Goal: Transaction & Acquisition: Purchase product/service

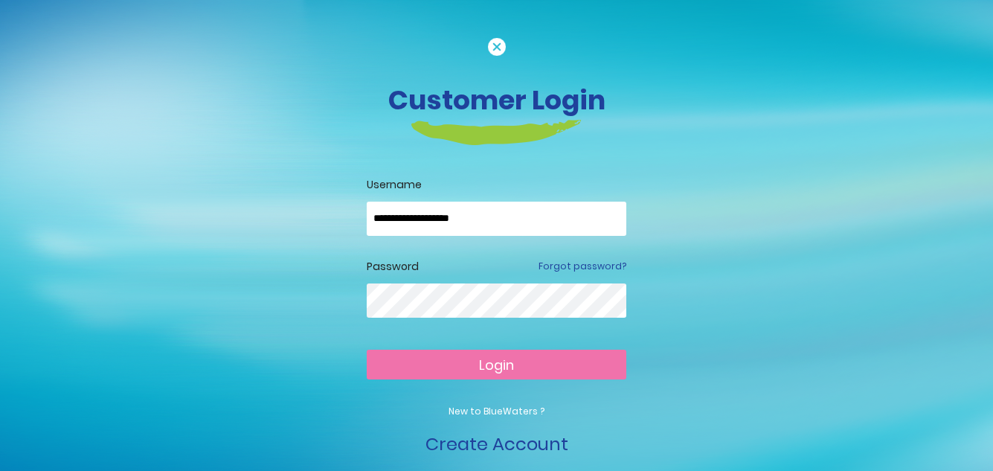
type input "**********"
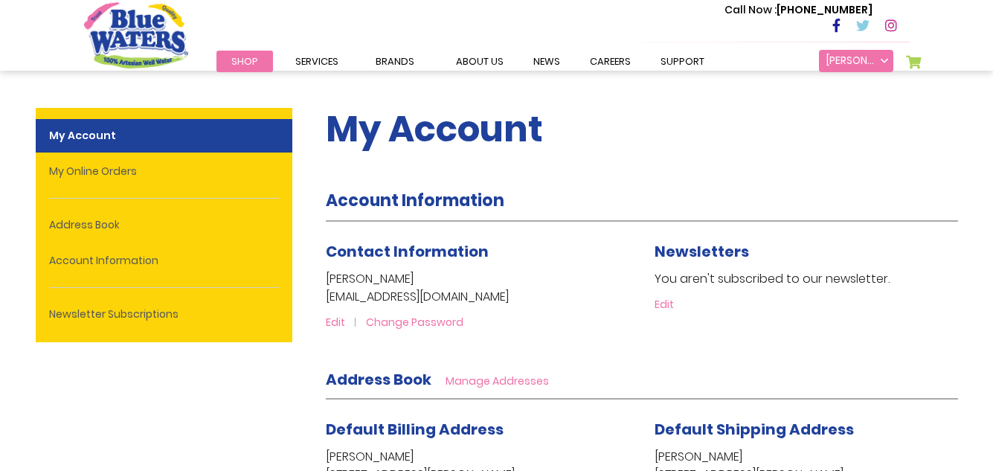
type input "**********"
click at [886, 62] on link "[PERSON_NAME]" at bounding box center [856, 61] width 74 height 22
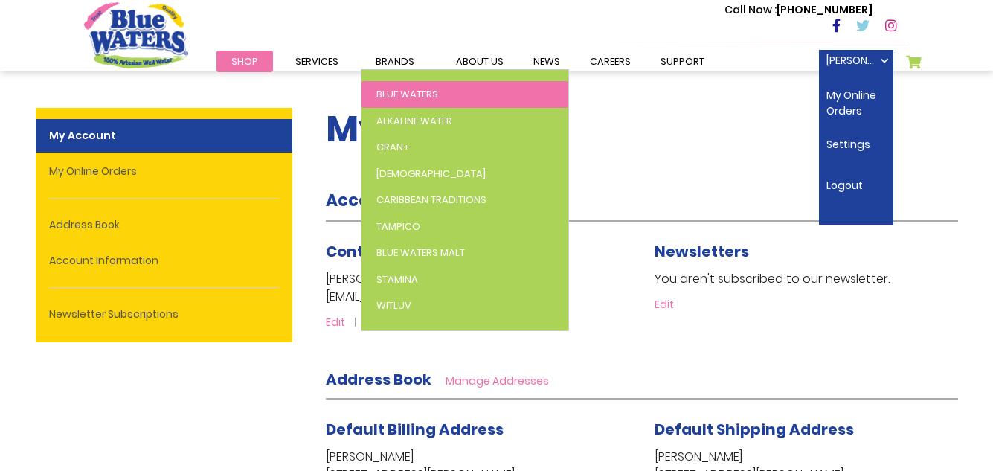
click at [385, 90] on span "Blue Waters" at bounding box center [407, 94] width 62 height 14
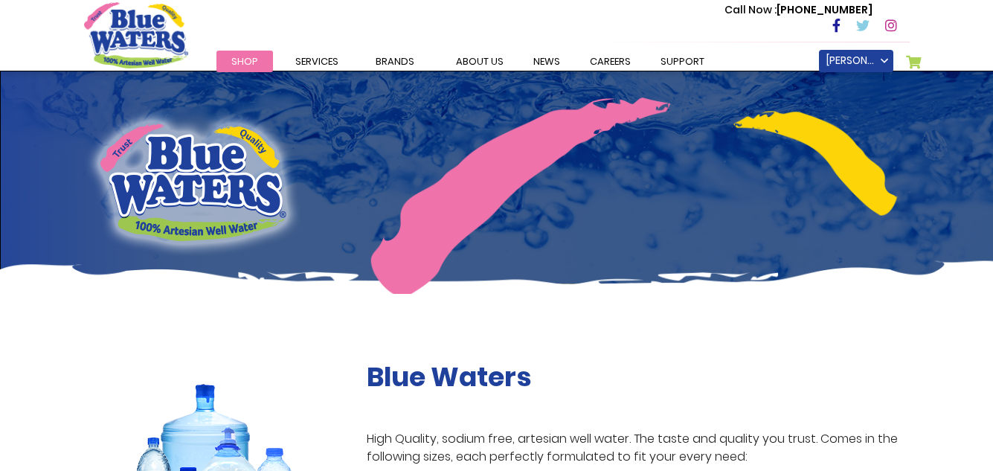
type input "**********"
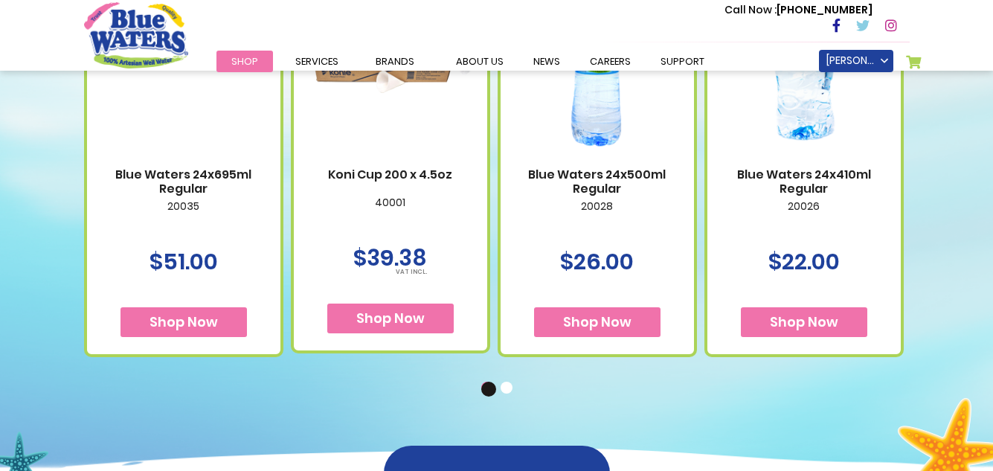
scroll to position [1086, 0]
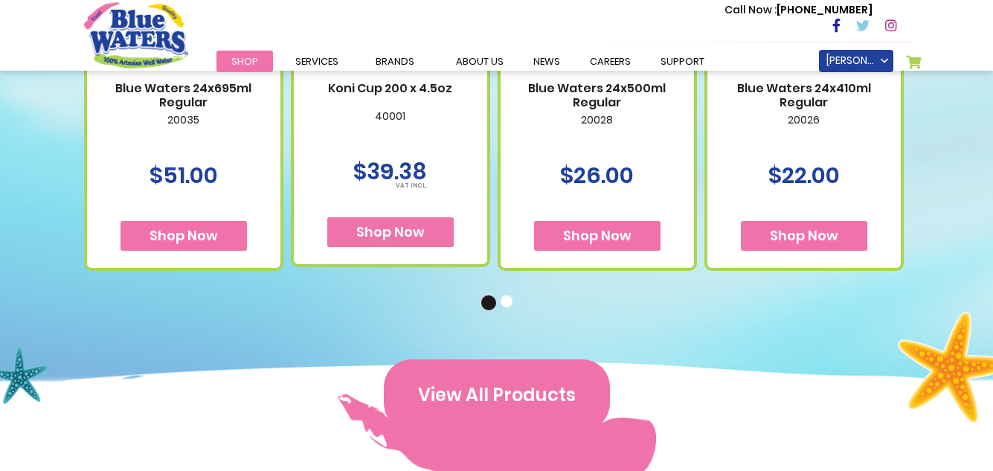
click at [507, 376] on button "View All Products" at bounding box center [497, 394] width 226 height 71
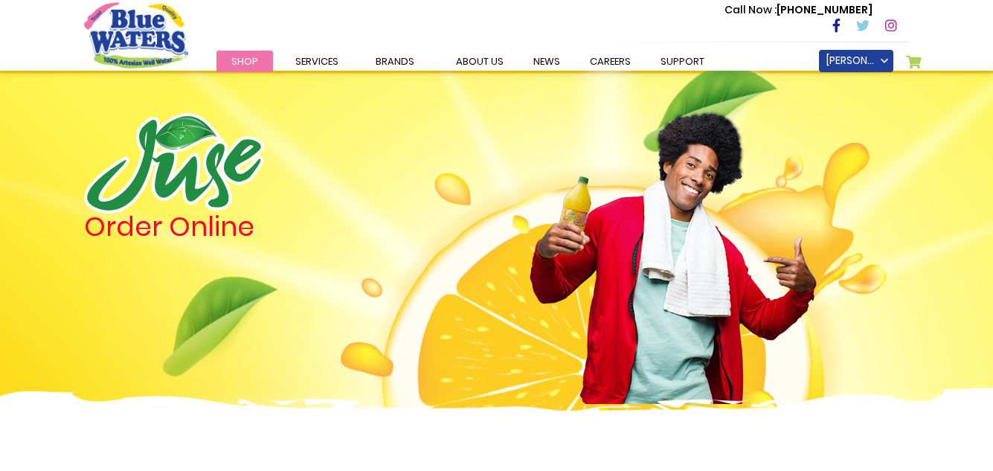
type input "**********"
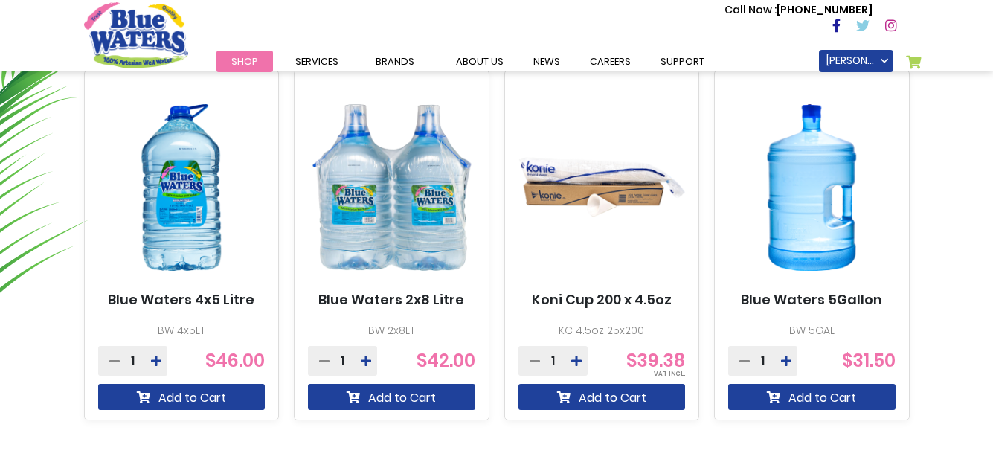
scroll to position [944, 0]
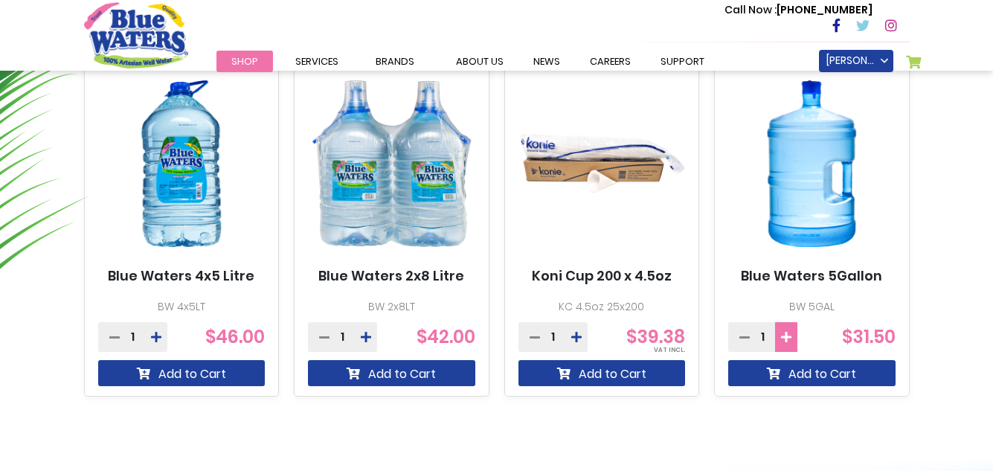
click at [786, 335] on icon at bounding box center [786, 337] width 10 height 12
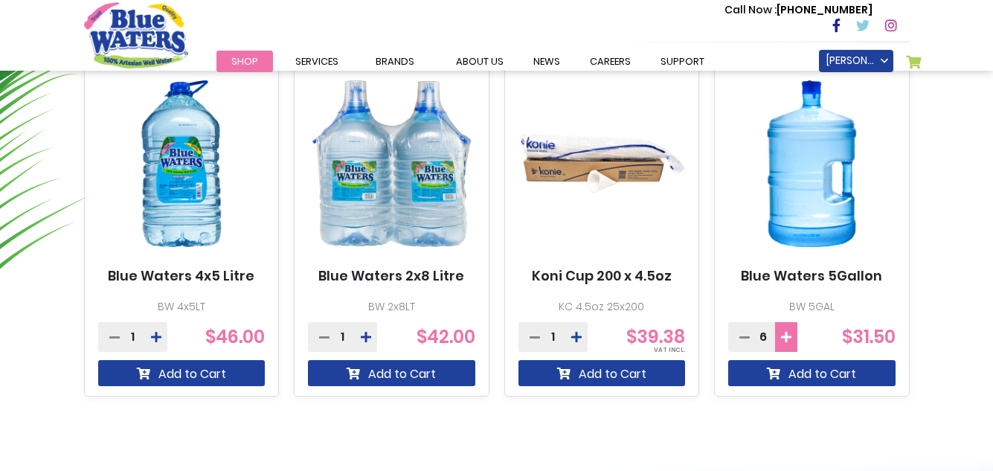
click at [786, 335] on icon at bounding box center [786, 337] width 10 height 12
click at [734, 335] on button at bounding box center [739, 337] width 22 height 30
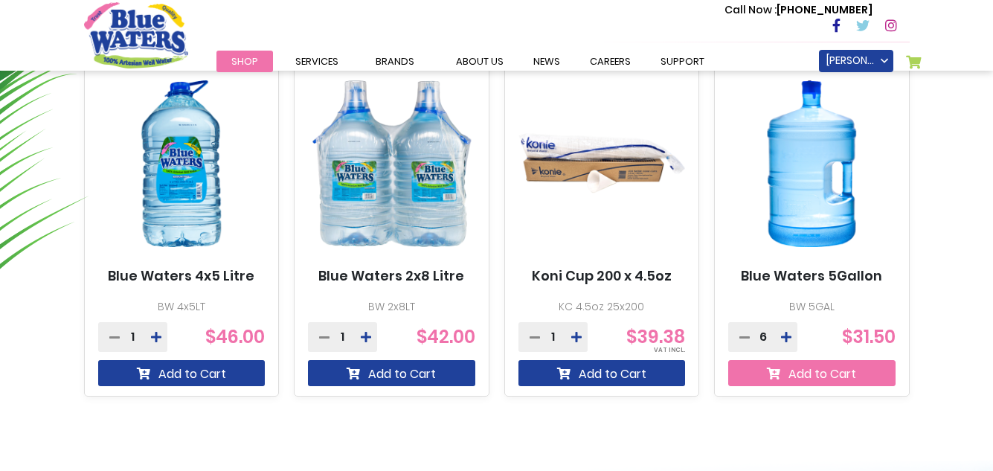
click at [819, 371] on button "Add to Cart" at bounding box center [811, 373] width 167 height 26
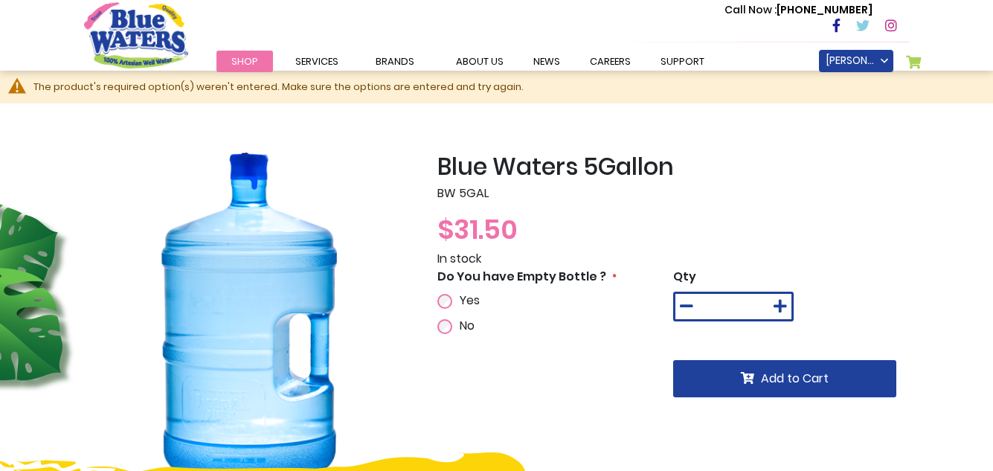
type input "**********"
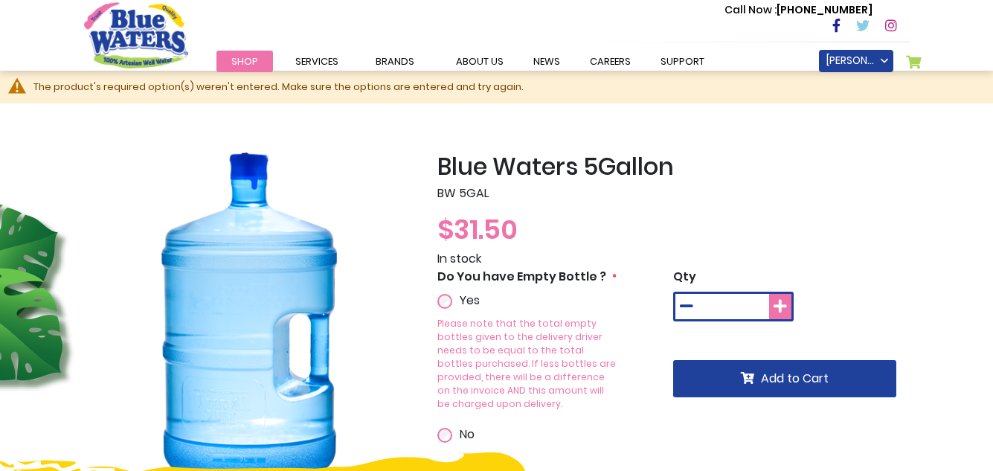
click at [780, 308] on icon at bounding box center [780, 306] width 13 height 15
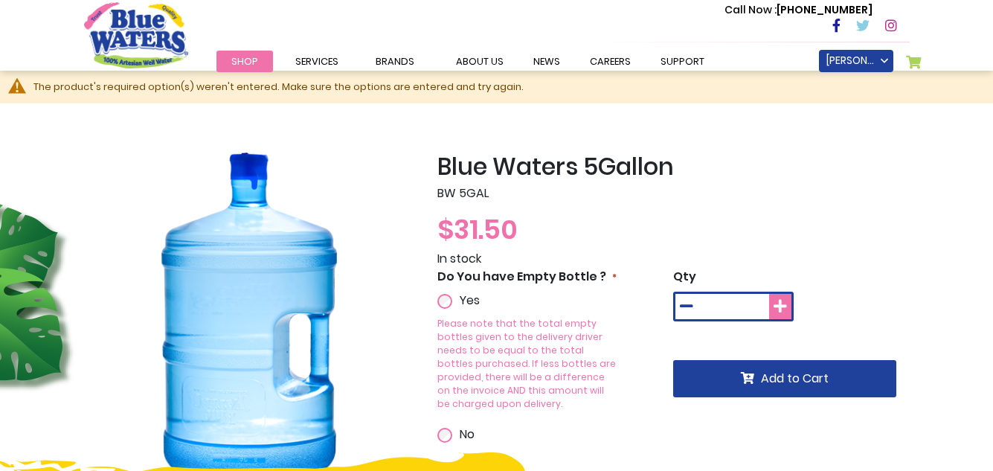
type input "*"
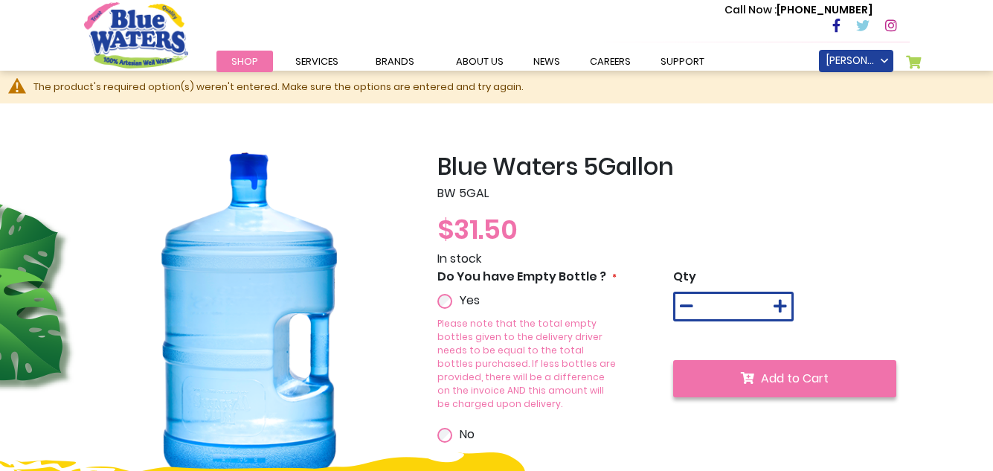
click at [780, 377] on span "Add to Cart" at bounding box center [795, 378] width 68 height 17
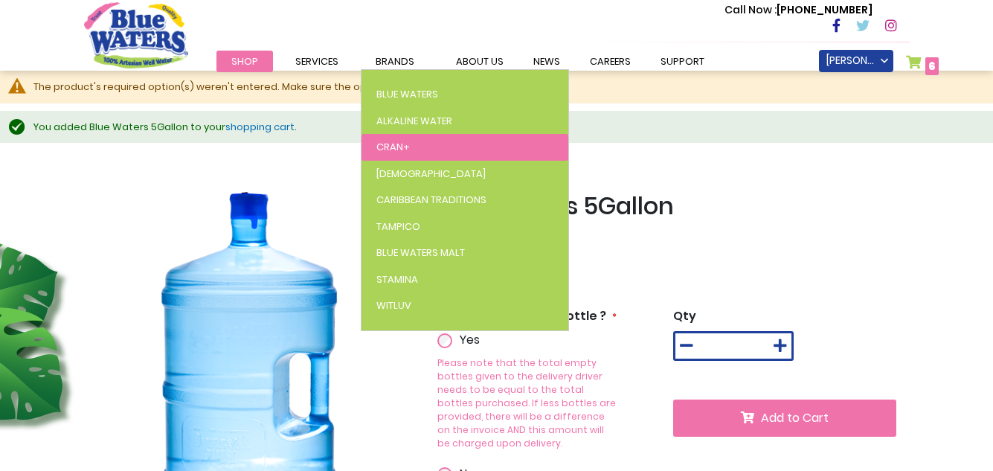
click at [392, 145] on span "Cran+" at bounding box center [392, 147] width 33 height 14
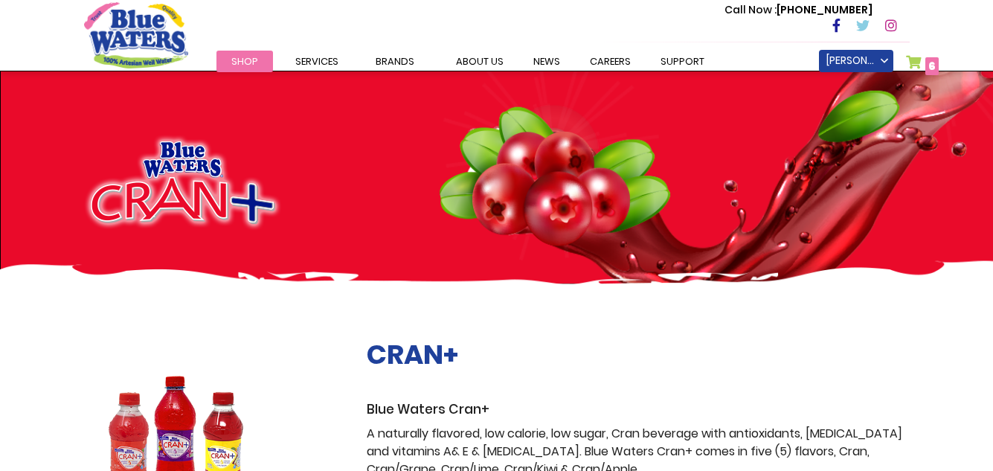
type input "**********"
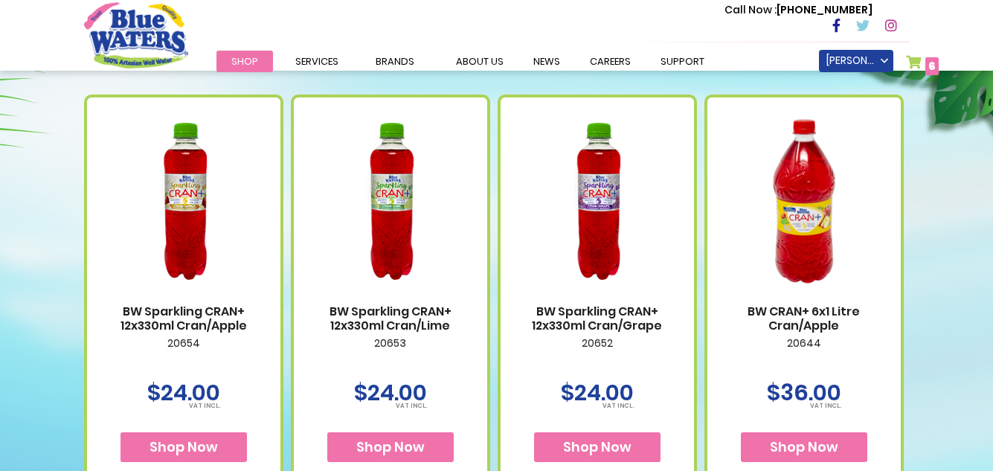
scroll to position [875, 0]
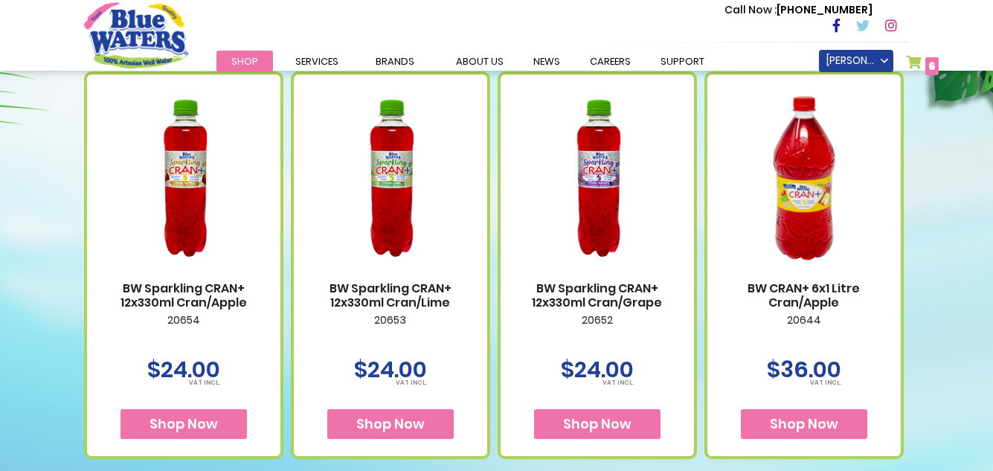
click at [199, 423] on span "Shop Now" at bounding box center [184, 423] width 68 height 19
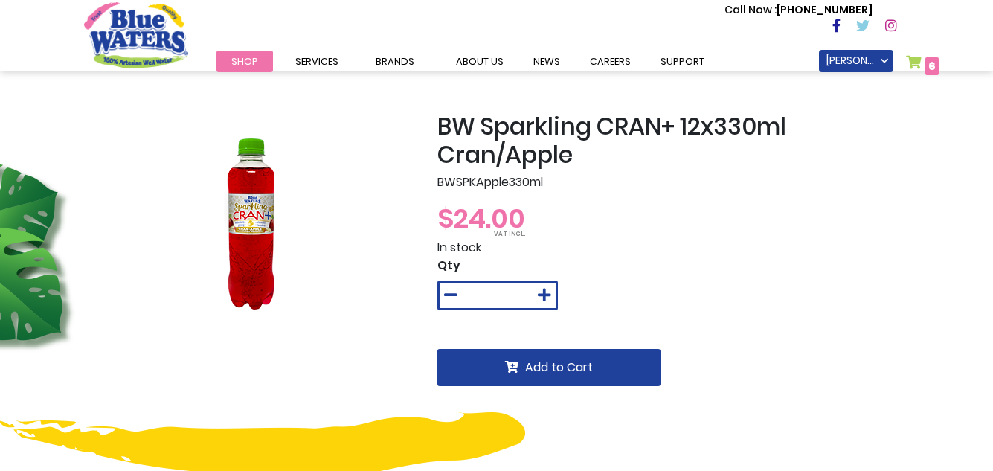
type input "**********"
click at [548, 297] on icon at bounding box center [544, 295] width 13 height 15
type input "*"
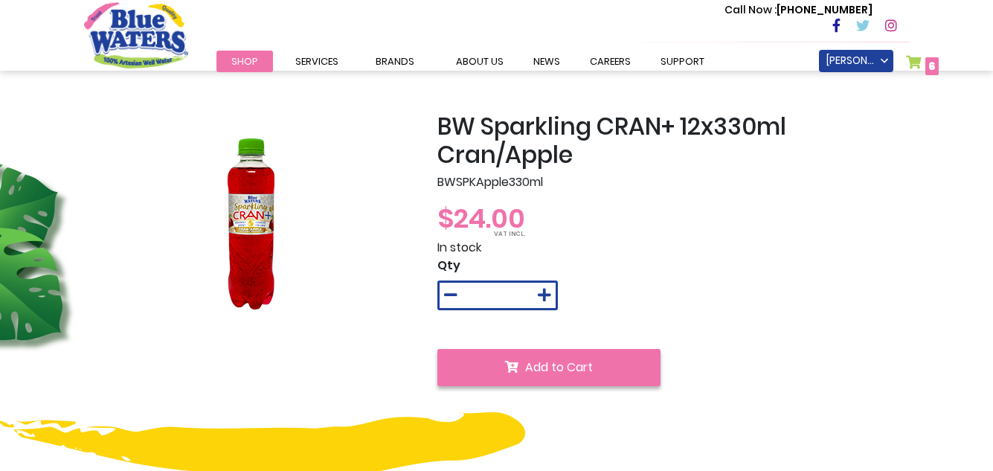
click at [551, 367] on span "Add to Cart" at bounding box center [559, 367] width 68 height 17
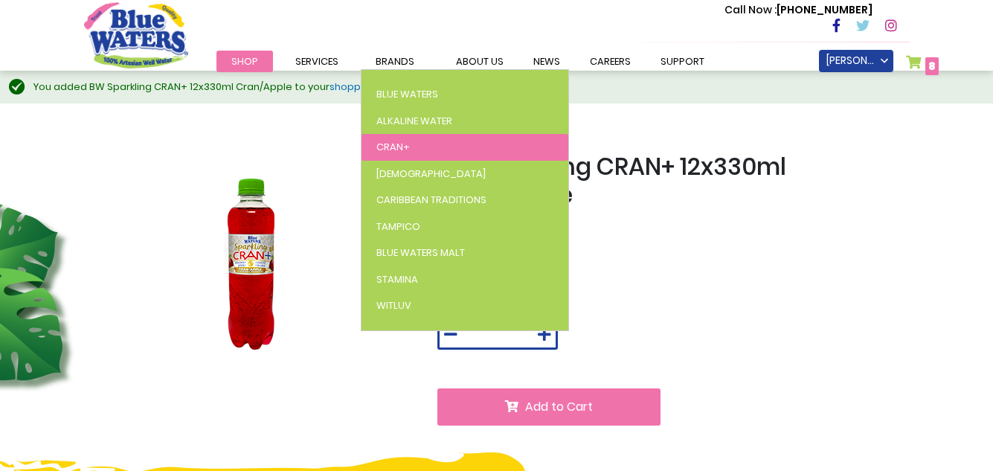
click at [392, 141] on span "Cran+" at bounding box center [392, 147] width 33 height 14
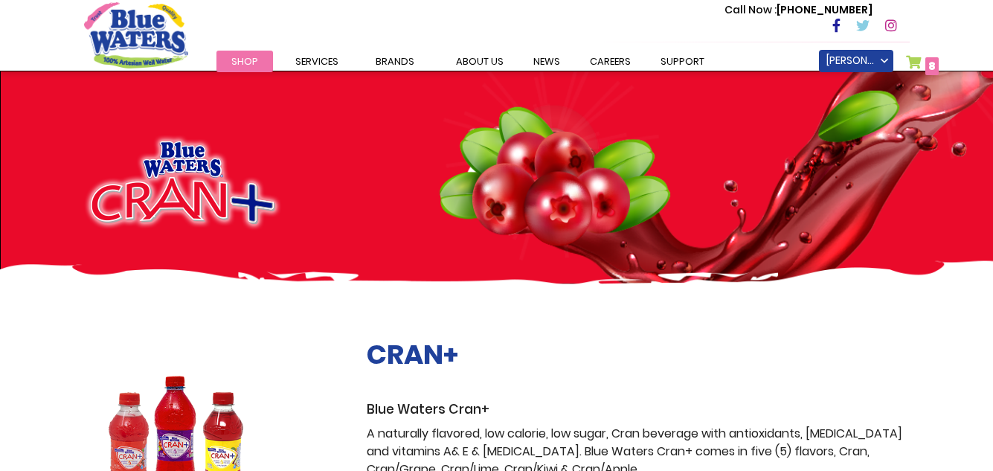
type input "**********"
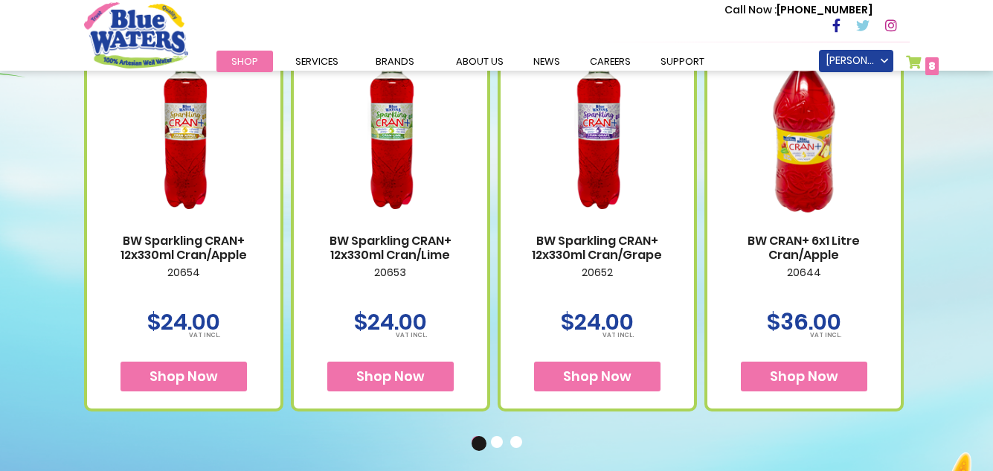
scroll to position [932, 0]
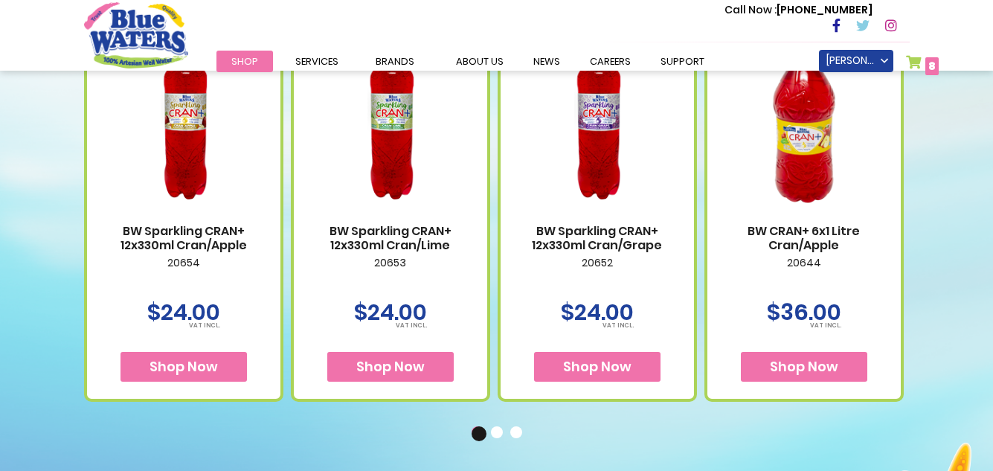
click at [592, 368] on span "Shop Now" at bounding box center [597, 366] width 68 height 19
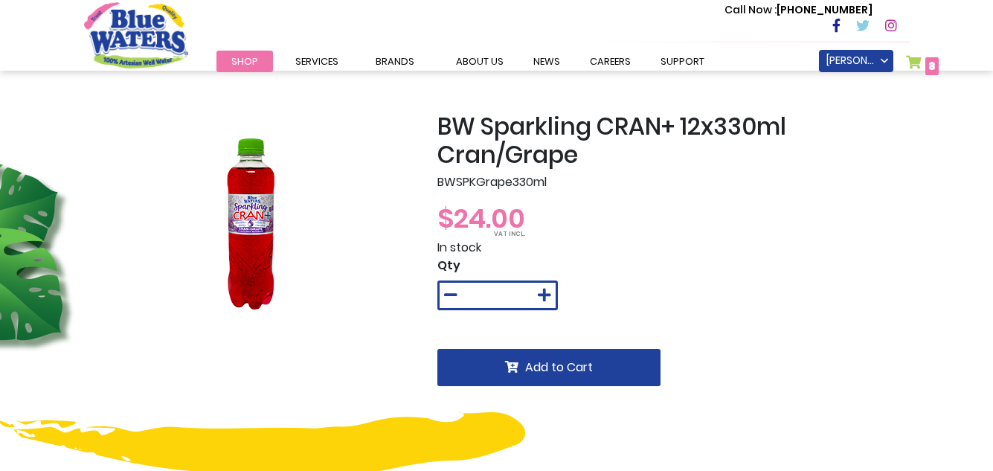
type input "**********"
click at [545, 292] on icon at bounding box center [544, 295] width 13 height 15
type input "*"
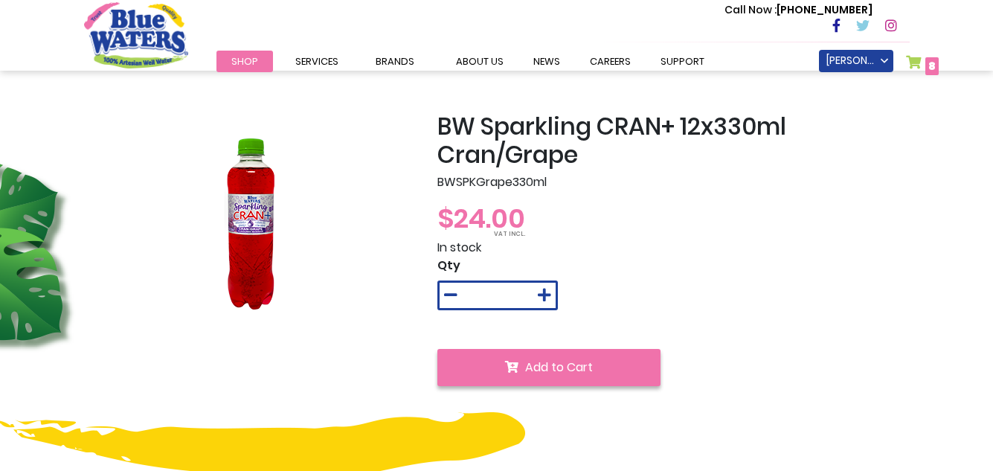
click at [553, 360] on span "Add to Cart" at bounding box center [559, 367] width 68 height 17
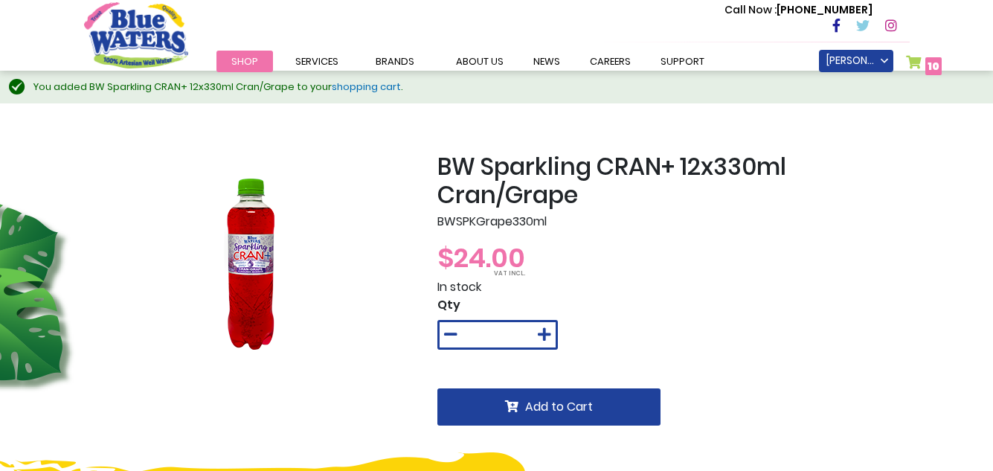
click at [931, 65] on span "10" at bounding box center [934, 66] width 12 height 15
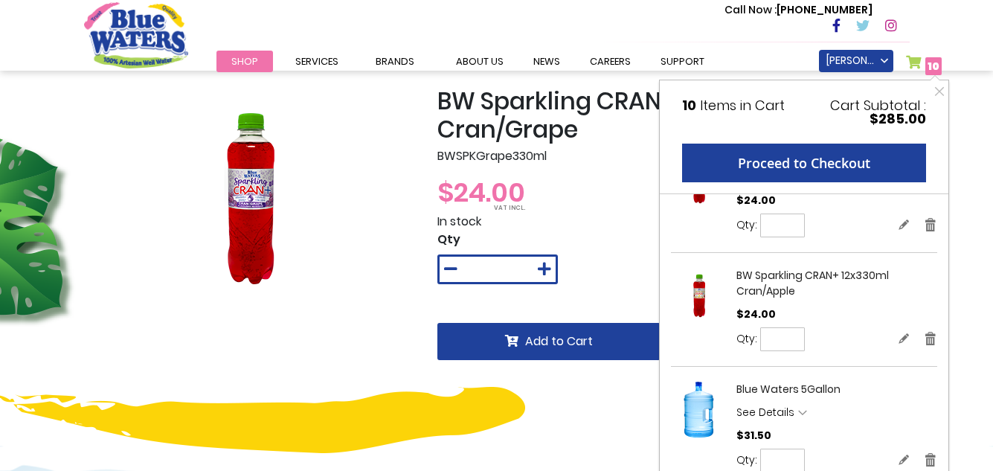
scroll to position [54, 0]
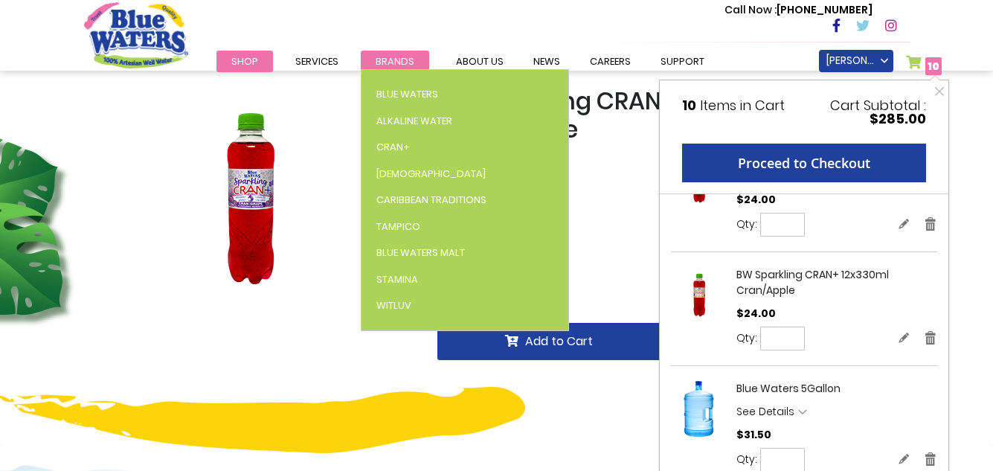
click at [391, 63] on span "Brands" at bounding box center [395, 61] width 39 height 14
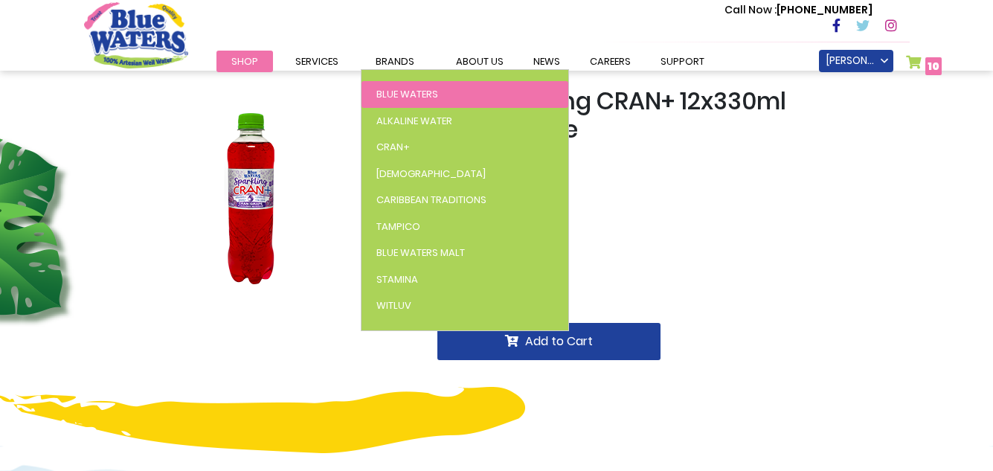
click at [391, 90] on span "Blue Waters" at bounding box center [407, 94] width 62 height 14
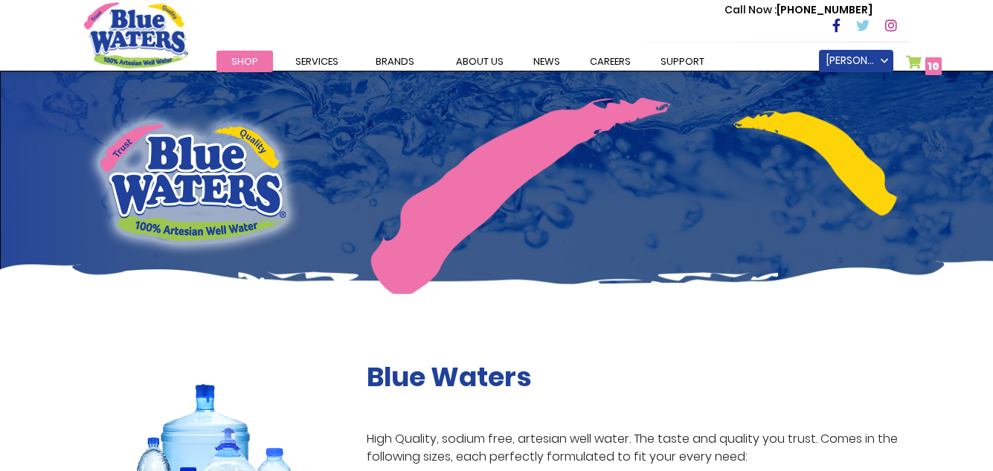
type input "**********"
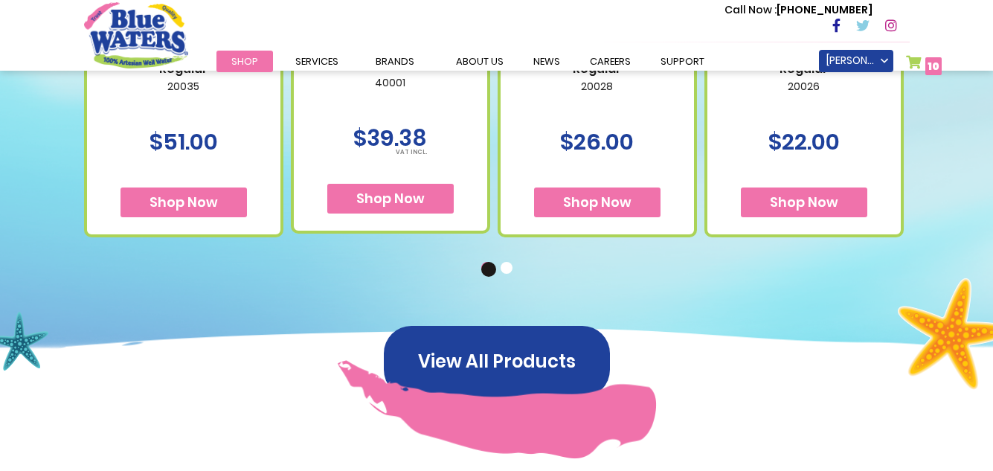
scroll to position [1115, 0]
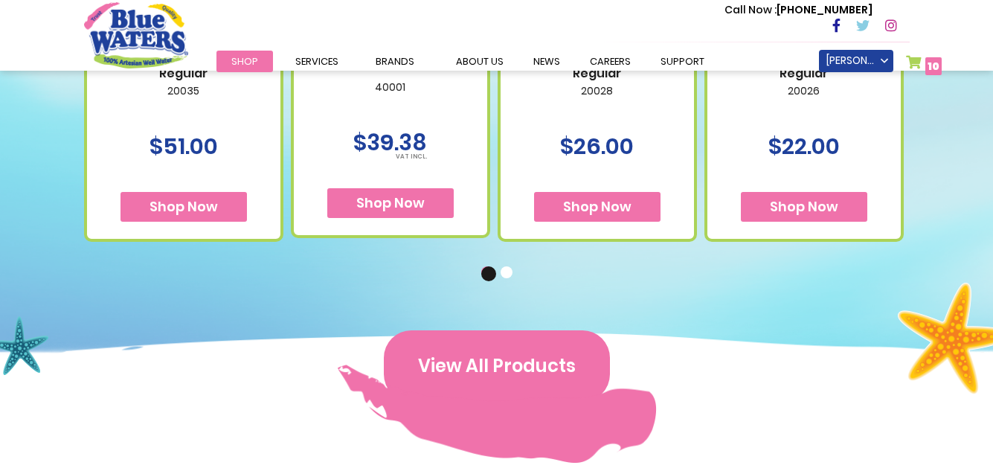
click at [511, 362] on button "View All Products" at bounding box center [497, 365] width 226 height 71
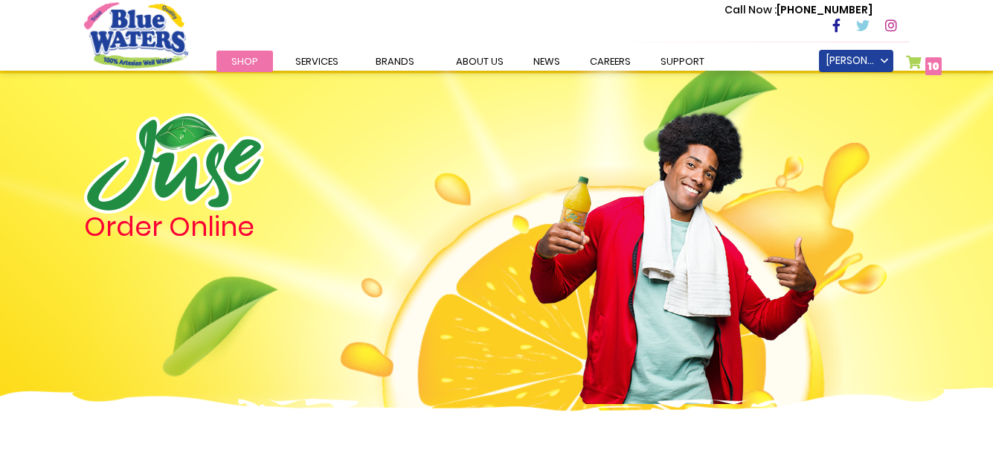
type input "**********"
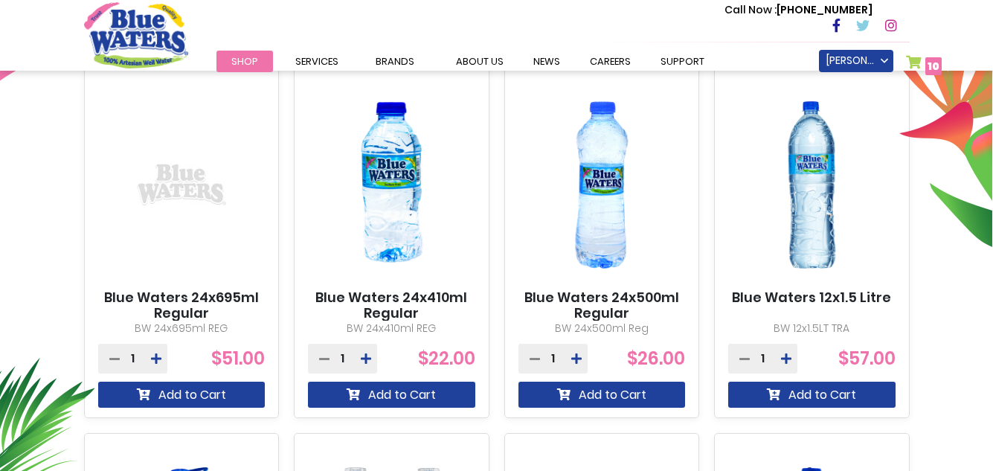
scroll to position [550, 0]
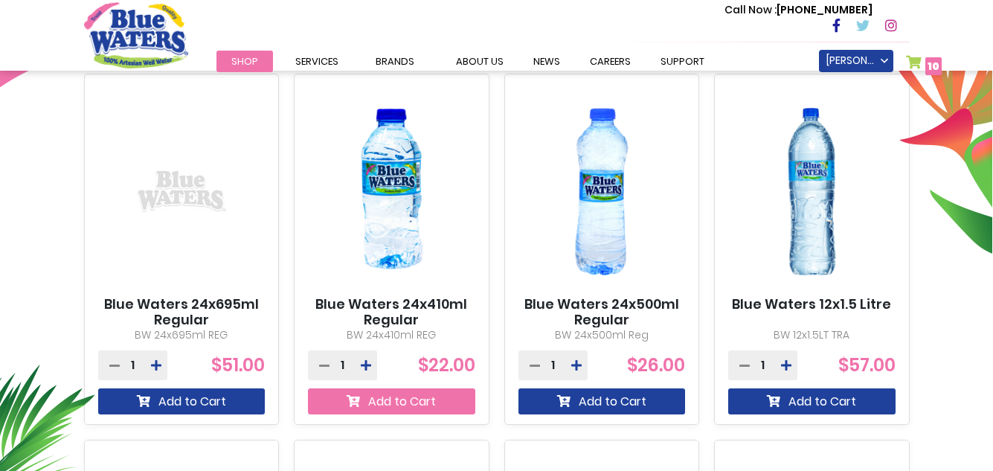
click at [405, 402] on button "Add to Cart" at bounding box center [391, 401] width 167 height 26
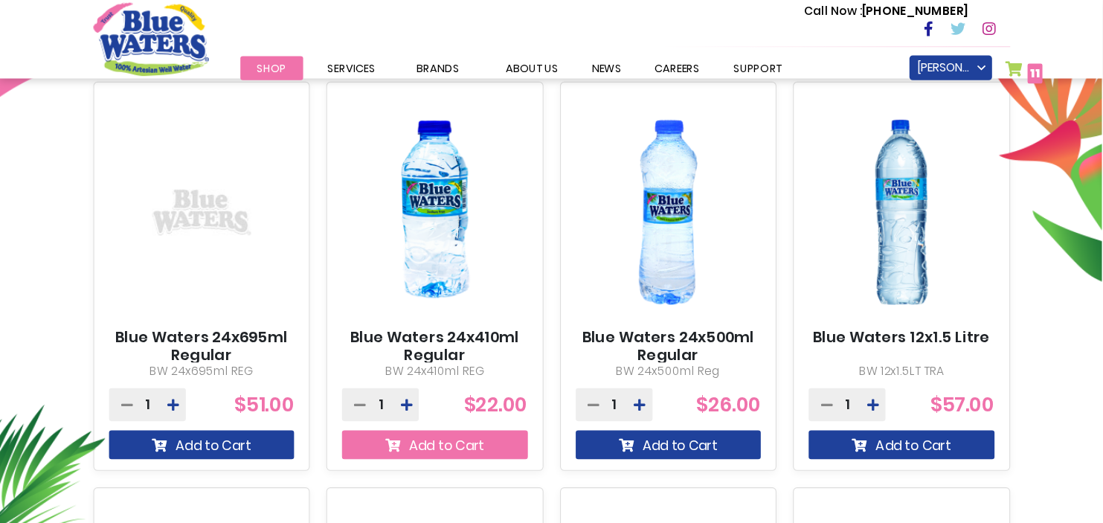
scroll to position [591, 0]
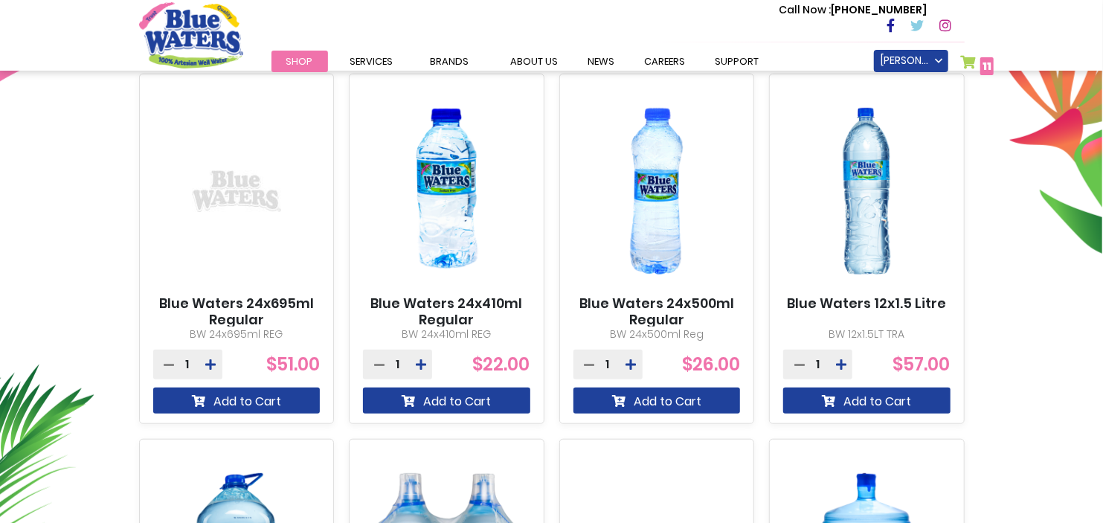
click at [987, 62] on span "11" at bounding box center [987, 66] width 9 height 15
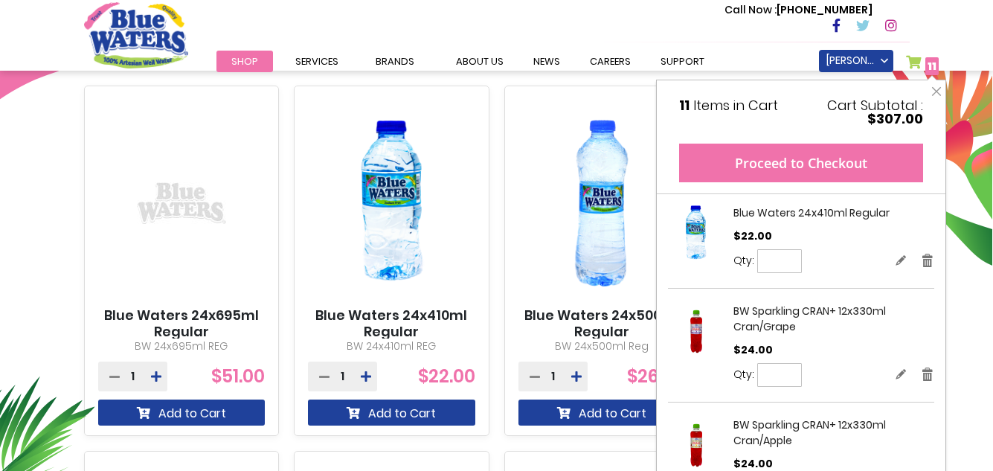
scroll to position [486, 0]
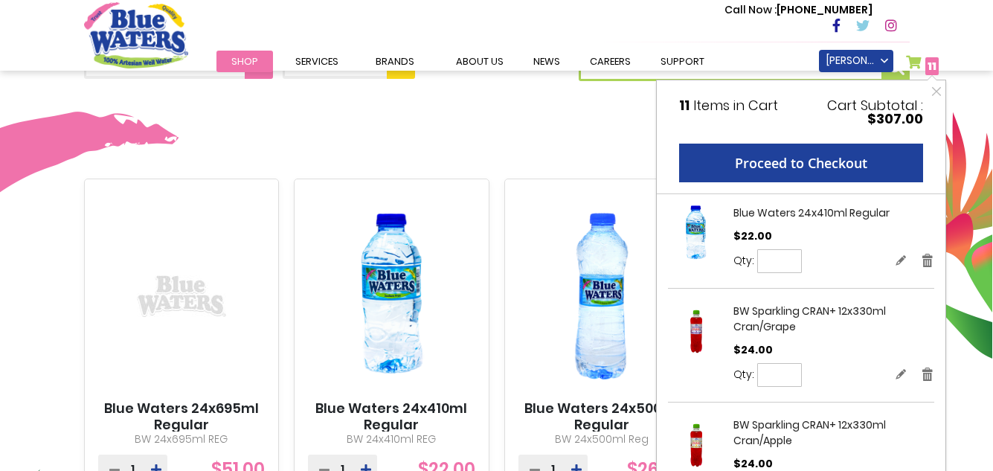
click at [783, 261] on input "*" at bounding box center [779, 261] width 45 height 24
type input "*"
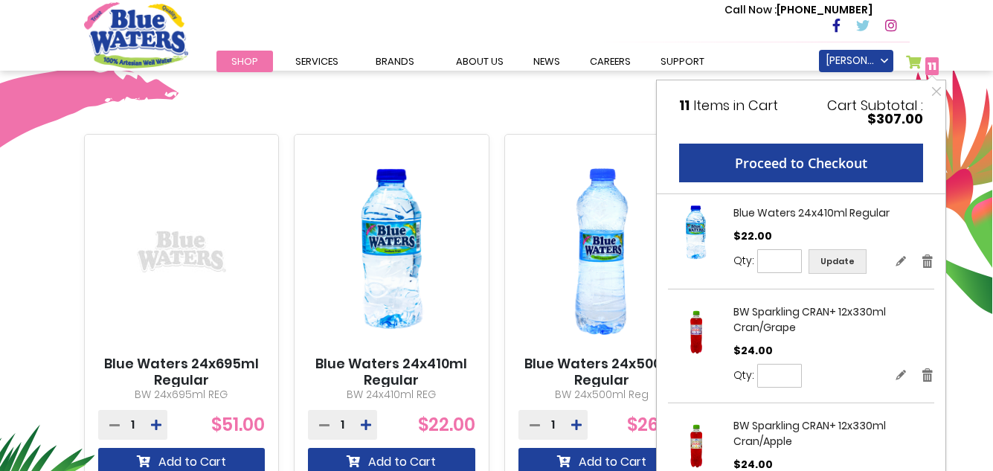
scroll to position [534, 0]
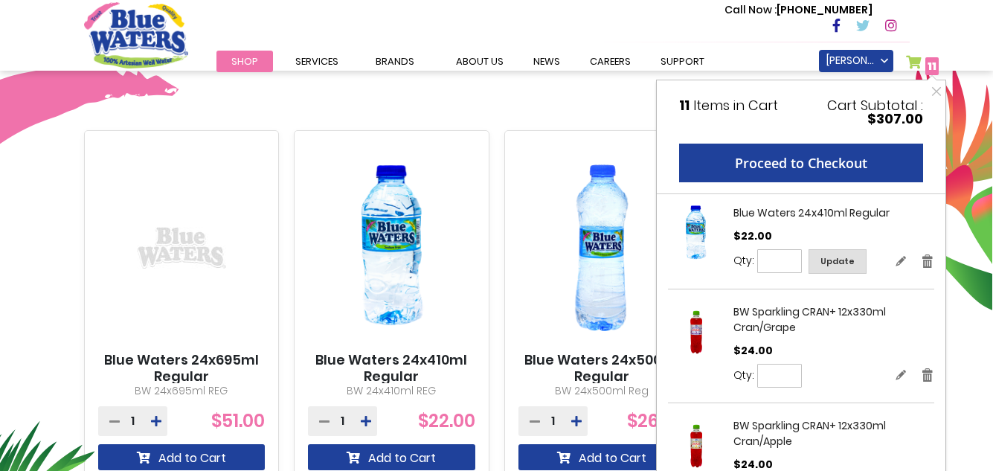
type input "*"
click at [832, 260] on span "Update" at bounding box center [837, 261] width 34 height 12
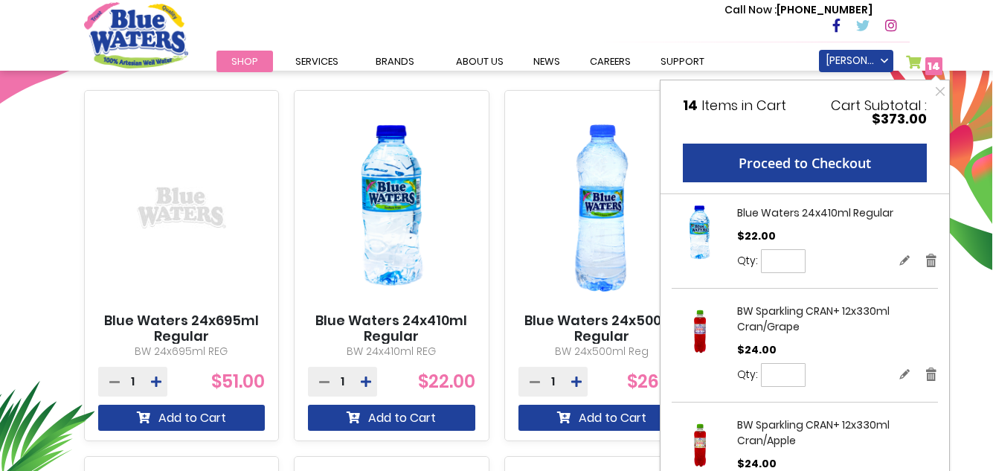
scroll to position [494, 0]
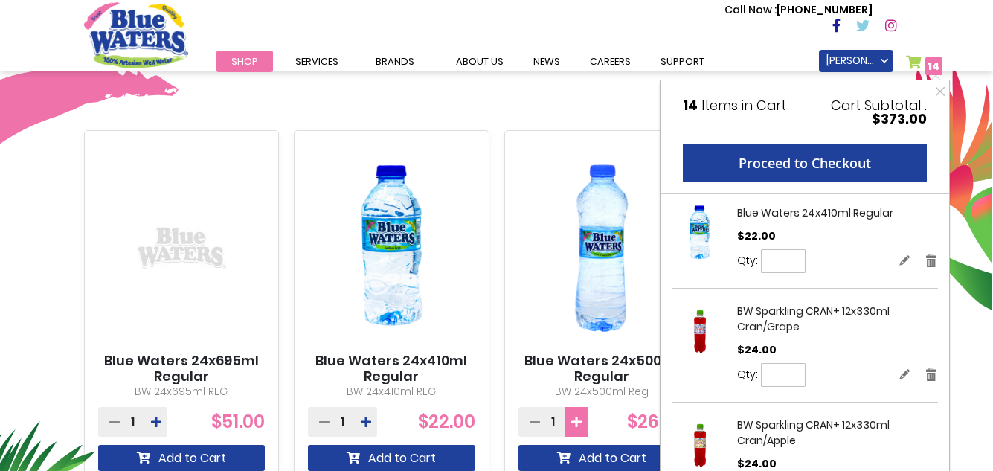
click at [574, 420] on icon at bounding box center [576, 422] width 10 height 12
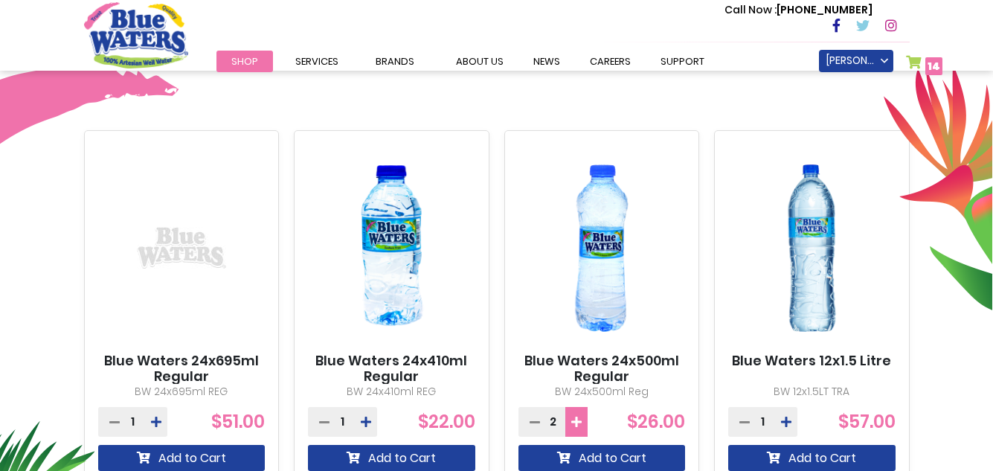
click at [574, 420] on icon at bounding box center [576, 422] width 10 height 12
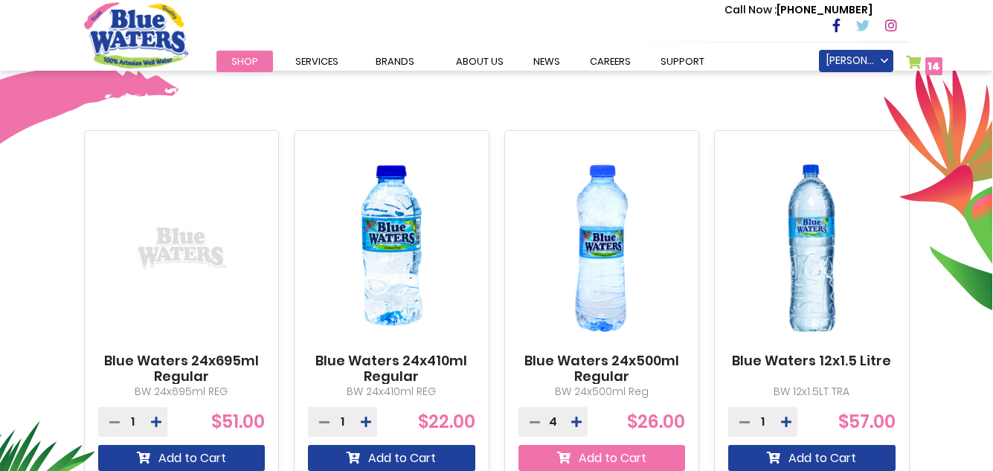
click at [591, 452] on button "Add to Cart" at bounding box center [601, 458] width 167 height 26
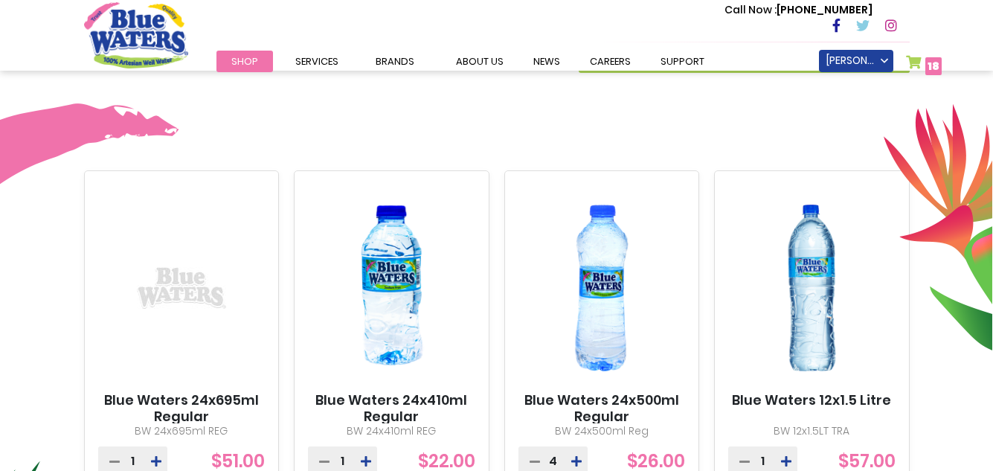
scroll to position [534, 0]
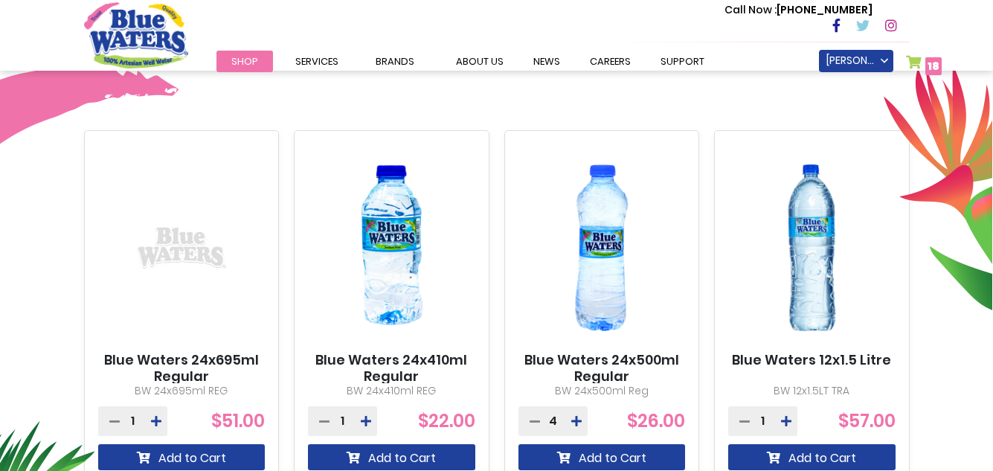
click at [929, 71] on span "18" at bounding box center [934, 66] width 12 height 15
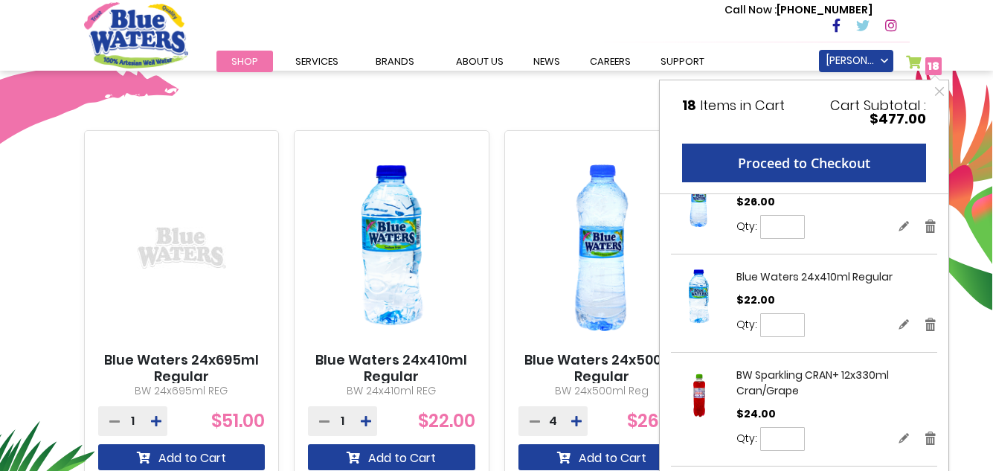
scroll to position [33, 0]
click at [924, 224] on link "Remove" at bounding box center [930, 227] width 13 height 16
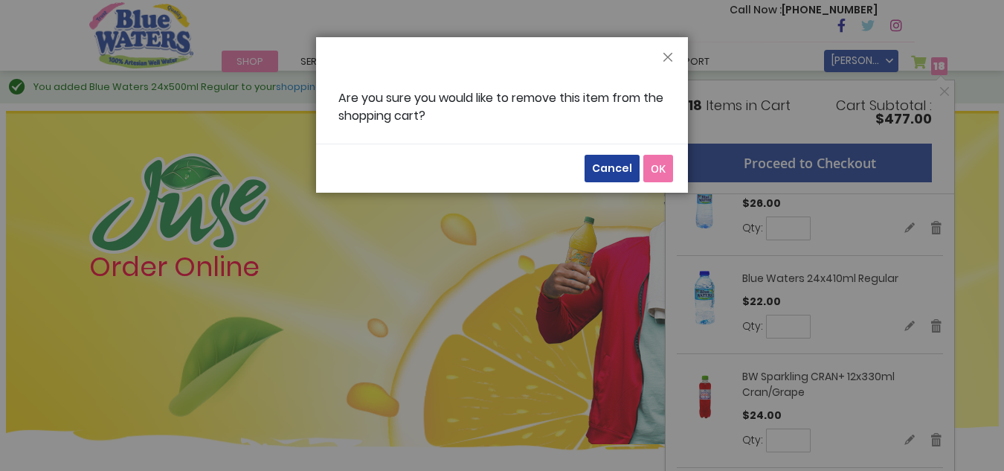
click at [664, 171] on span "OK" at bounding box center [658, 168] width 15 height 14
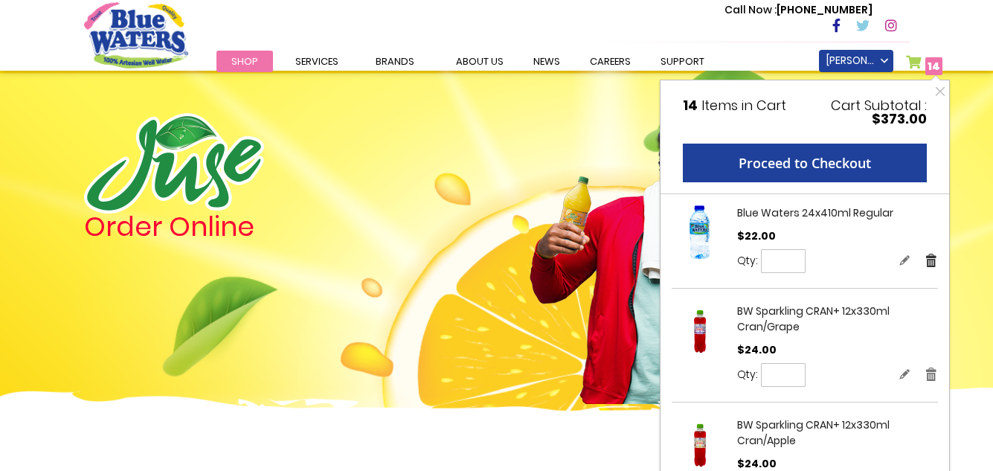
click at [925, 258] on link "Remove" at bounding box center [931, 260] width 13 height 16
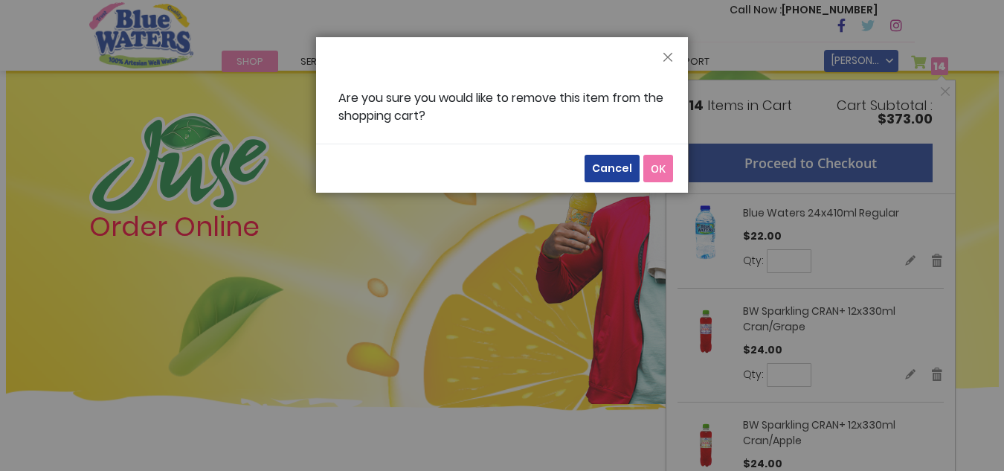
click at [658, 163] on span "OK" at bounding box center [658, 168] width 15 height 14
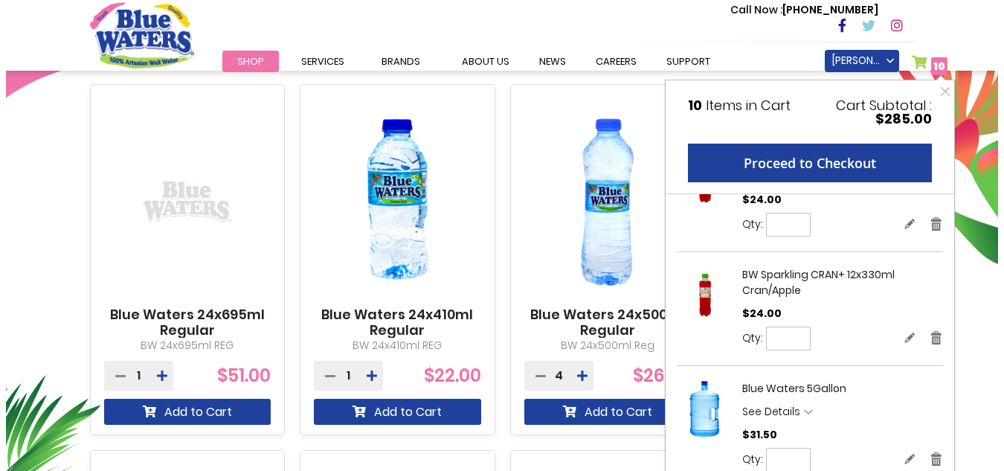
scroll to position [583, 0]
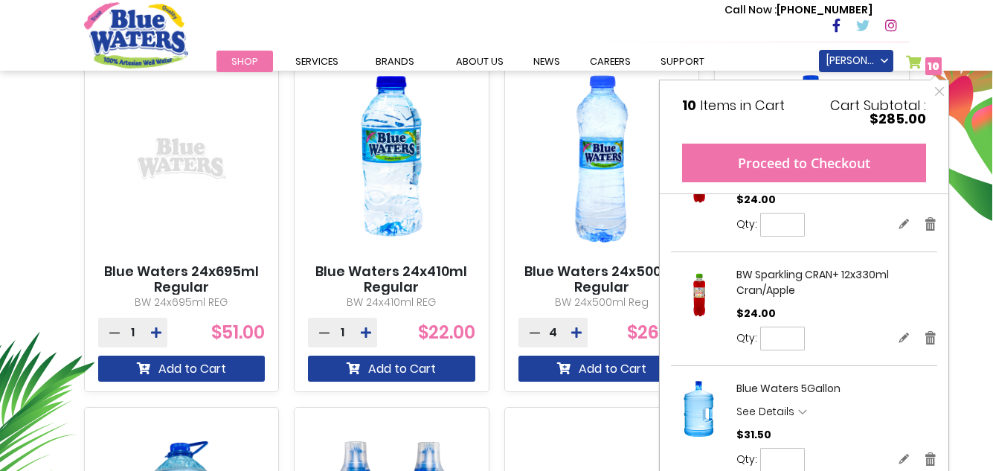
click at [809, 160] on button "Proceed to Checkout" at bounding box center [804, 163] width 244 height 39
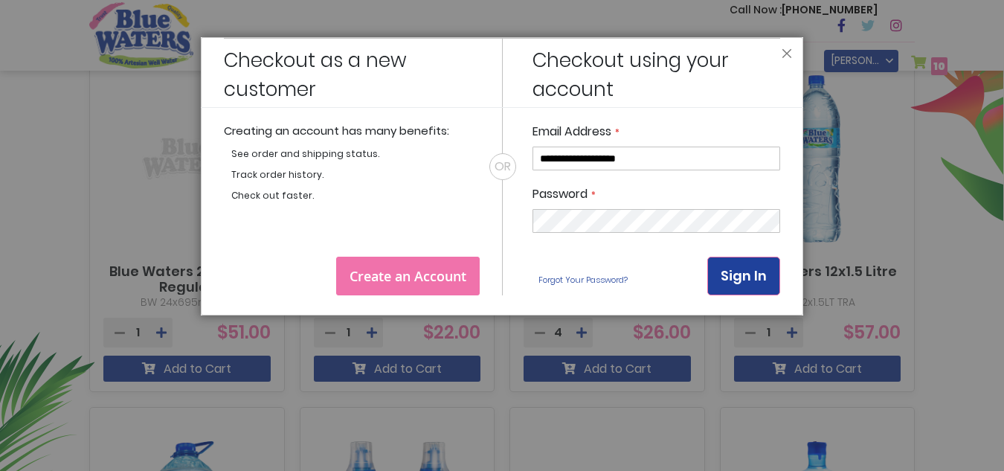
click at [739, 275] on span "Sign In" at bounding box center [744, 275] width 46 height 19
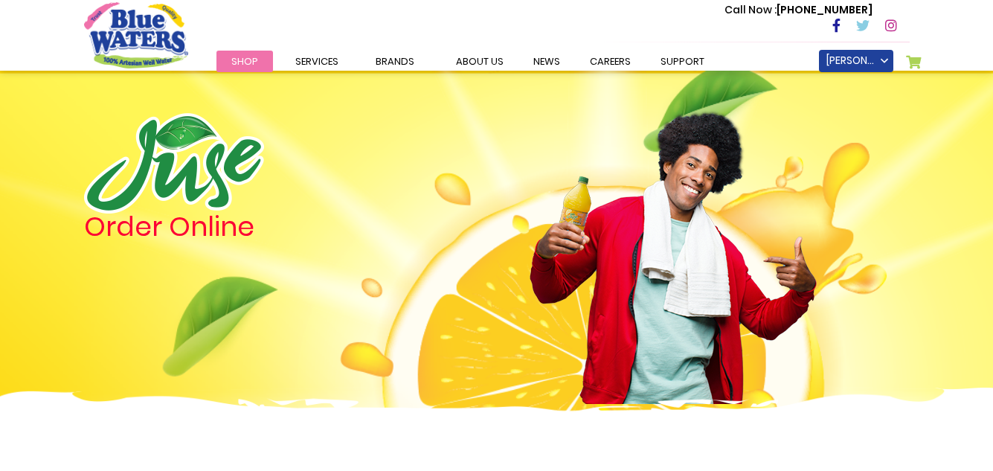
scroll to position [583, 0]
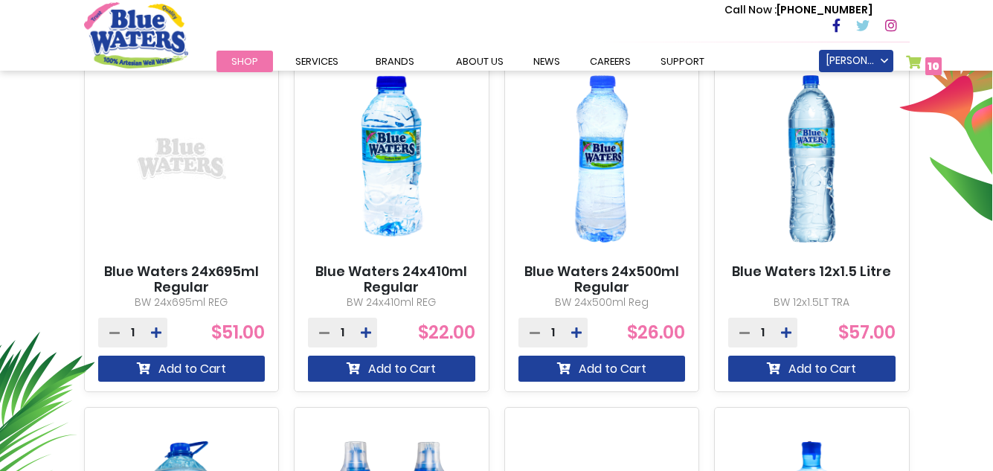
type input "**********"
click at [934, 63] on span "10" at bounding box center [934, 66] width 12 height 15
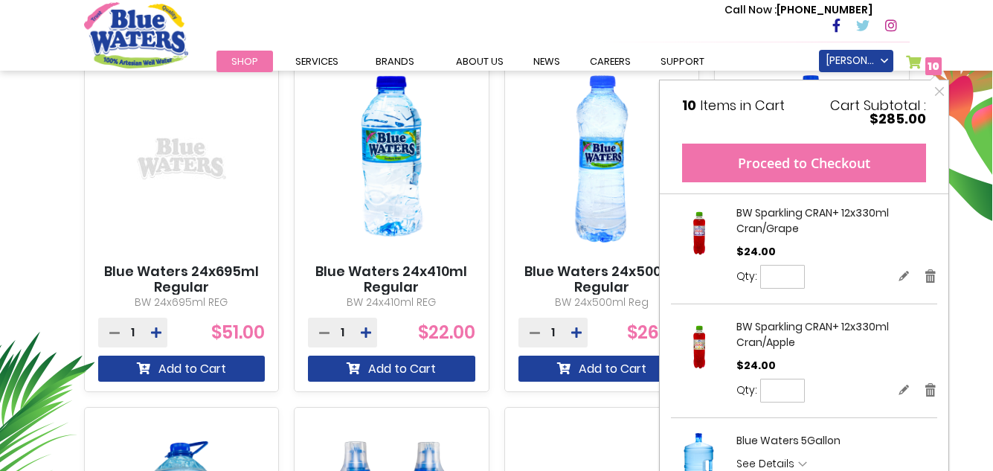
click at [805, 160] on button "Proceed to Checkout" at bounding box center [804, 163] width 244 height 39
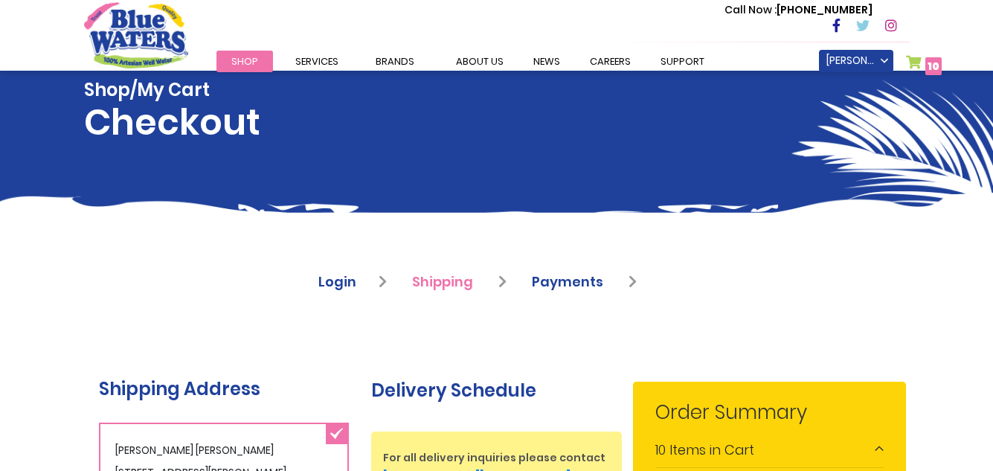
type input "**********"
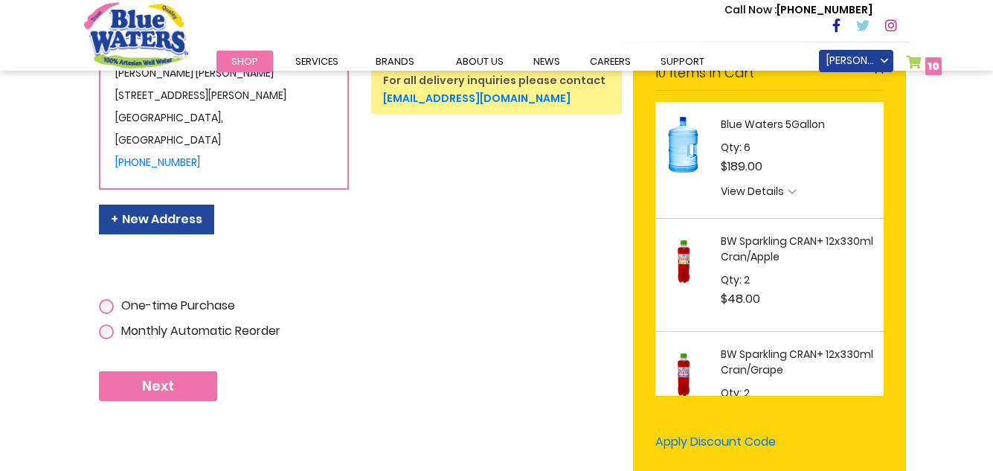
scroll to position [374, 0]
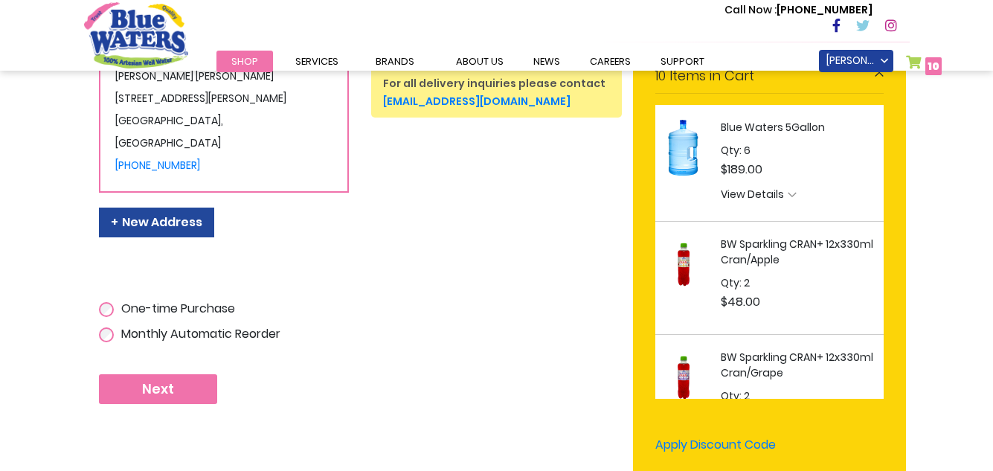
click at [170, 385] on span "Next" at bounding box center [158, 389] width 32 height 16
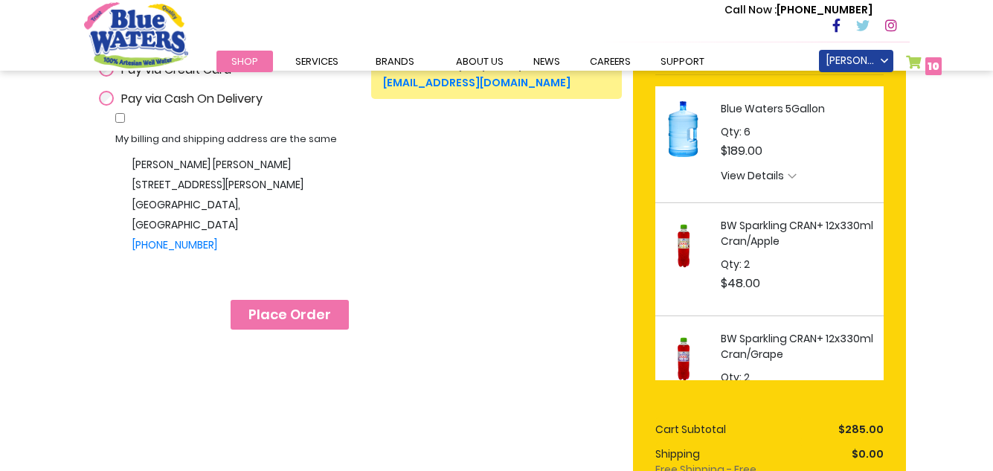
scroll to position [399, 0]
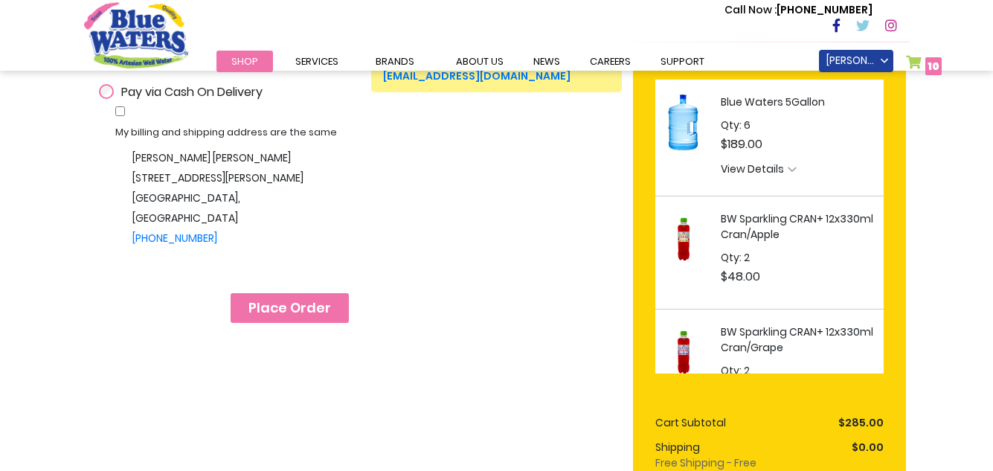
click at [291, 310] on span "Place Order" at bounding box center [289, 308] width 83 height 16
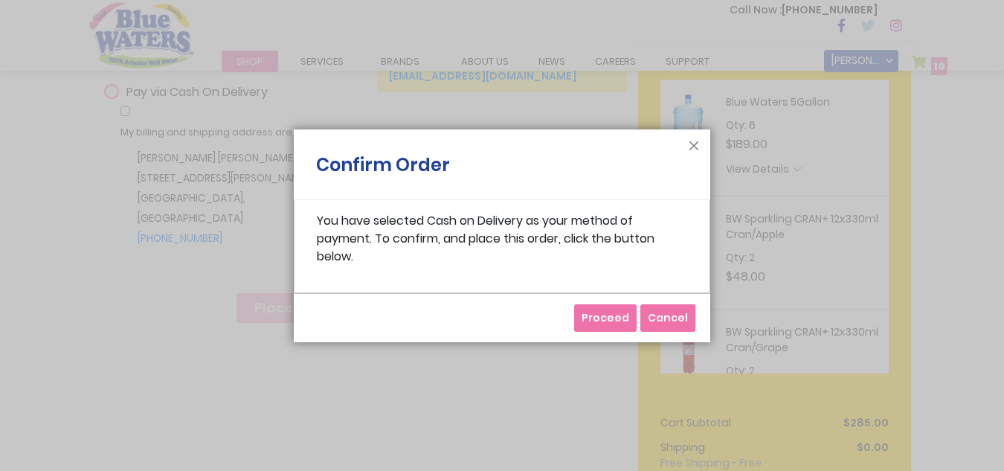
click at [608, 313] on span "Proceed" at bounding box center [606, 317] width 48 height 15
